Goal: Find specific page/section: Find specific page/section

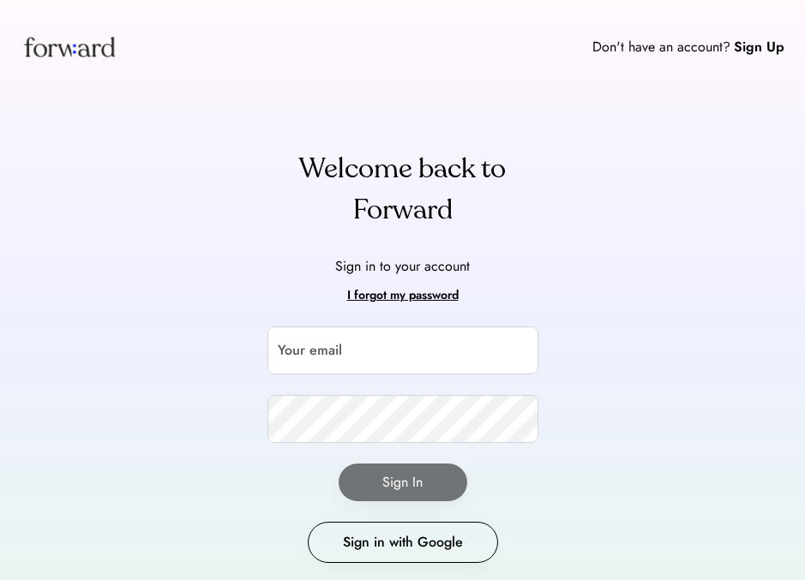
scroll to position [51, 0]
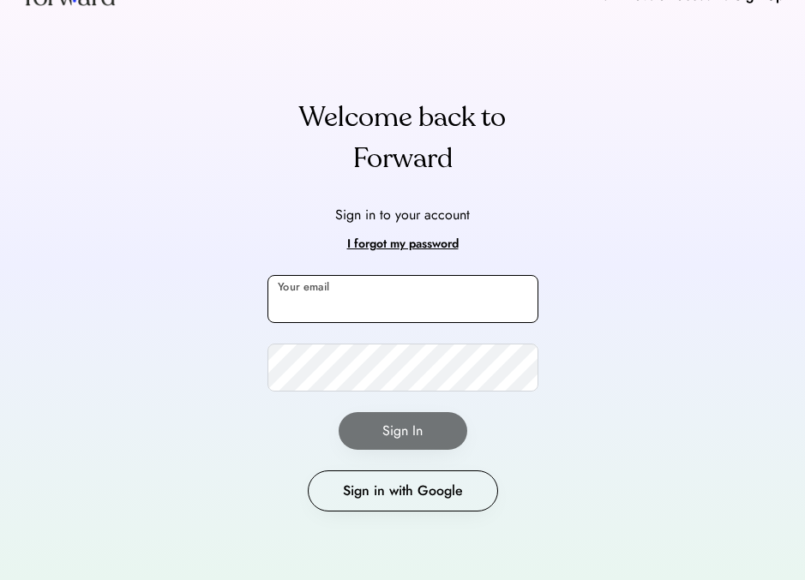
click at [337, 286] on input "email" at bounding box center [403, 299] width 271 height 48
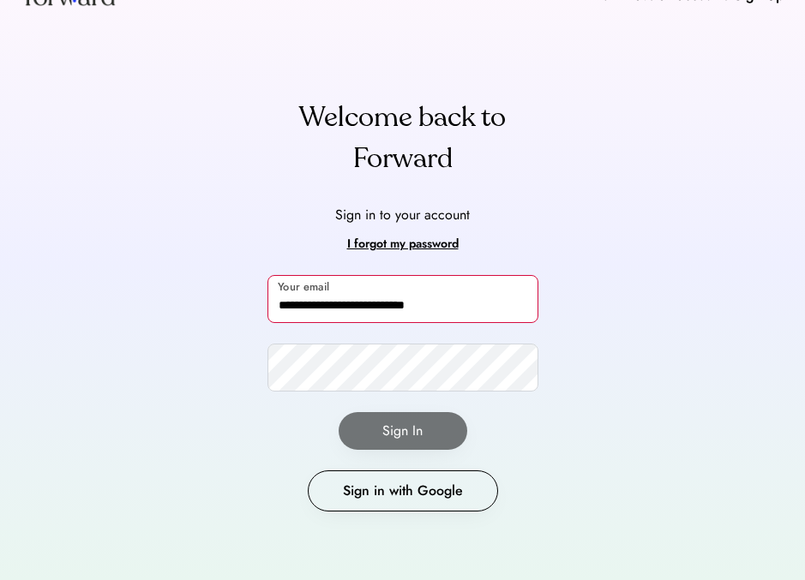
type input "**********"
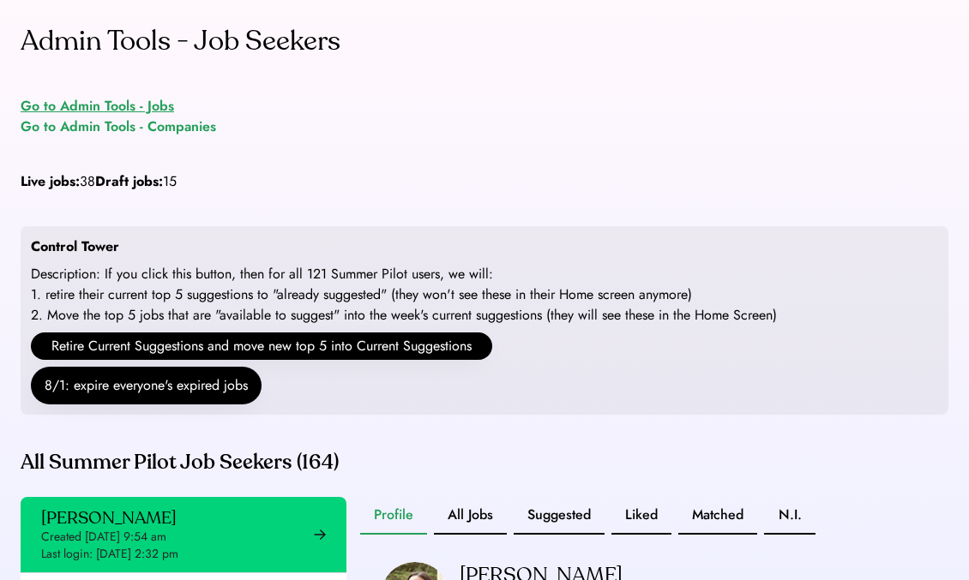
click at [153, 109] on div "Go to Admin Tools - Jobs" at bounding box center [97, 106] width 153 height 21
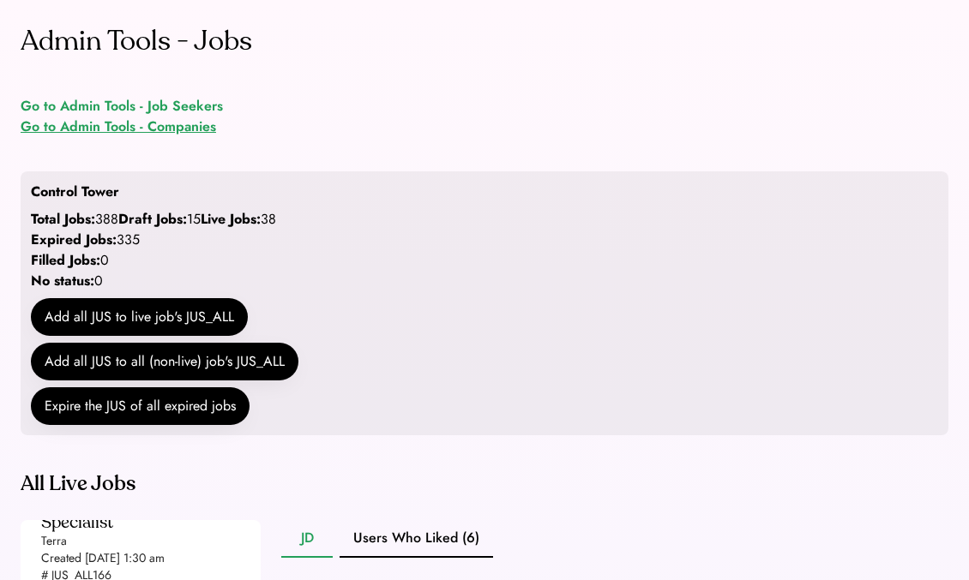
click at [191, 136] on div "Go to Admin Tools - Companies" at bounding box center [118, 127] width 195 height 21
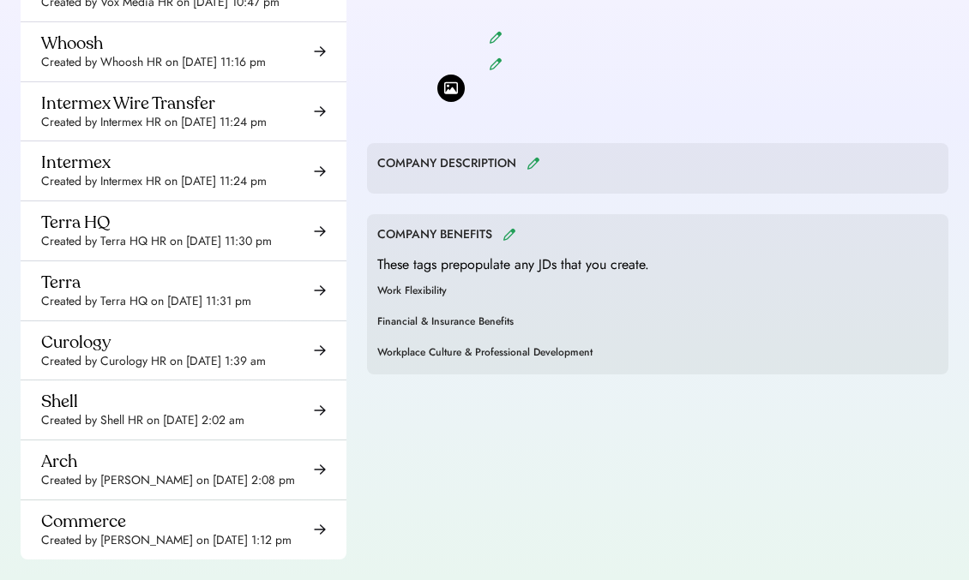
scroll to position [22852, 0]
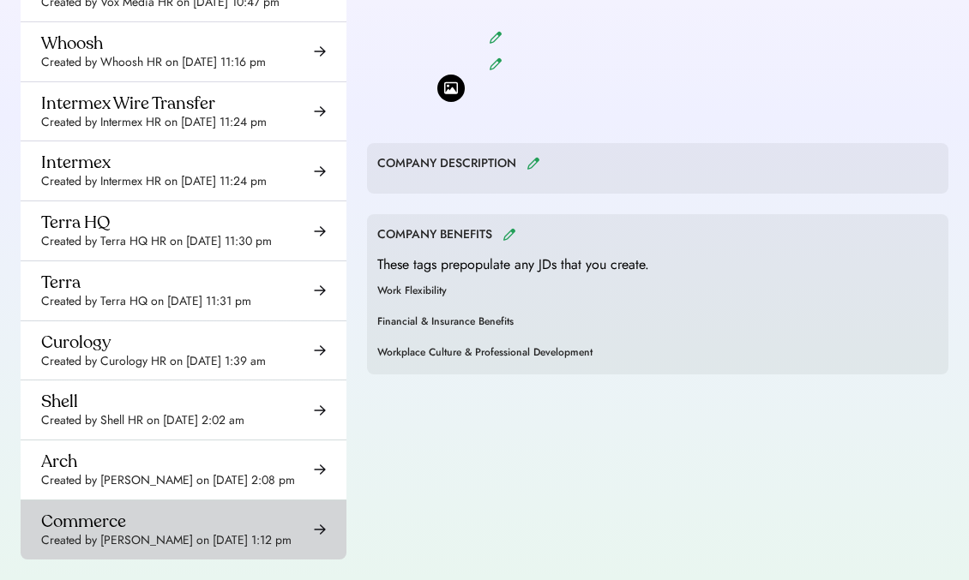
click at [132, 511] on div "Commerce Created by Lindsey Pereira on Aug 13, 2025 1:12 pm" at bounding box center [166, 530] width 250 height 39
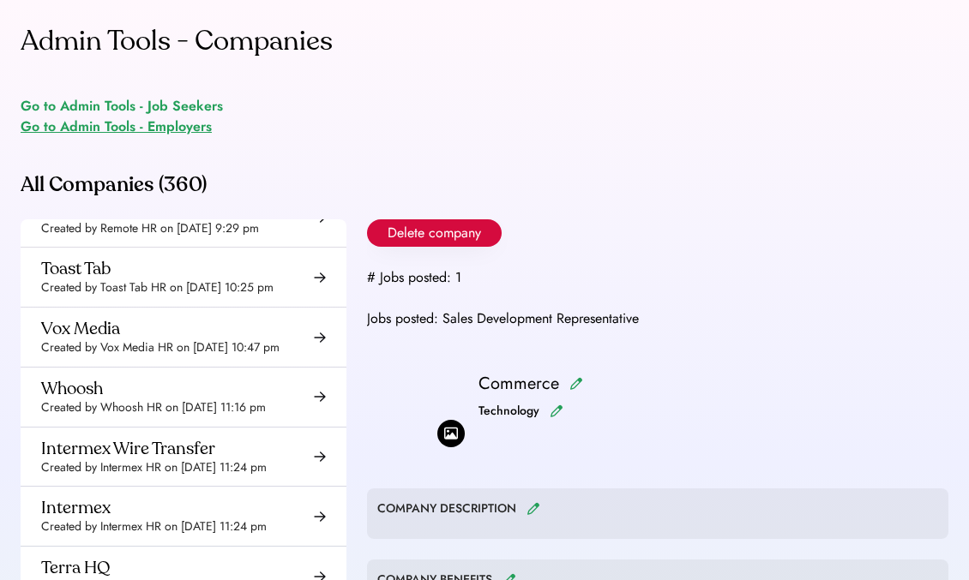
click at [170, 133] on div "Go to Admin Tools - Employers" at bounding box center [116, 127] width 191 height 21
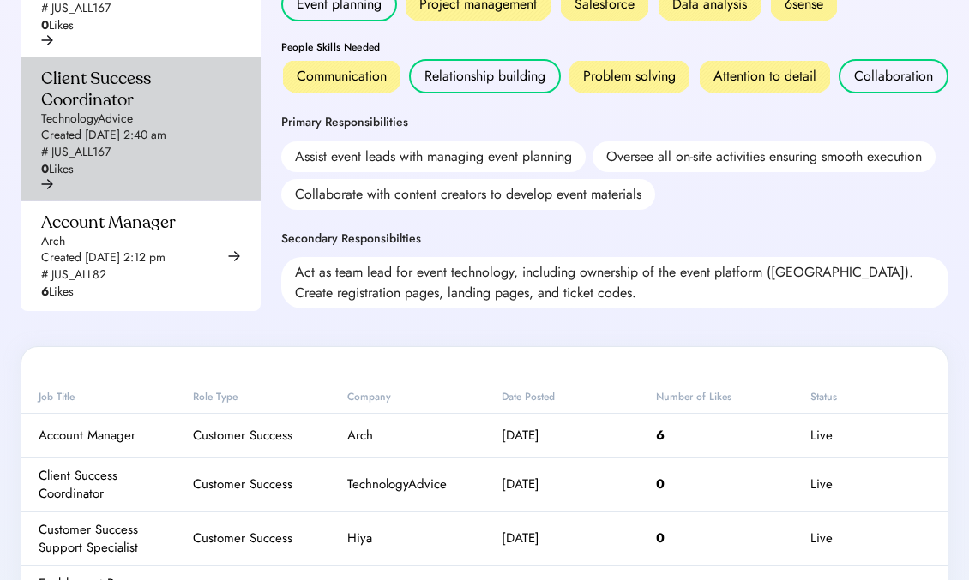
scroll to position [900, 0]
